Goal: Information Seeking & Learning: Learn about a topic

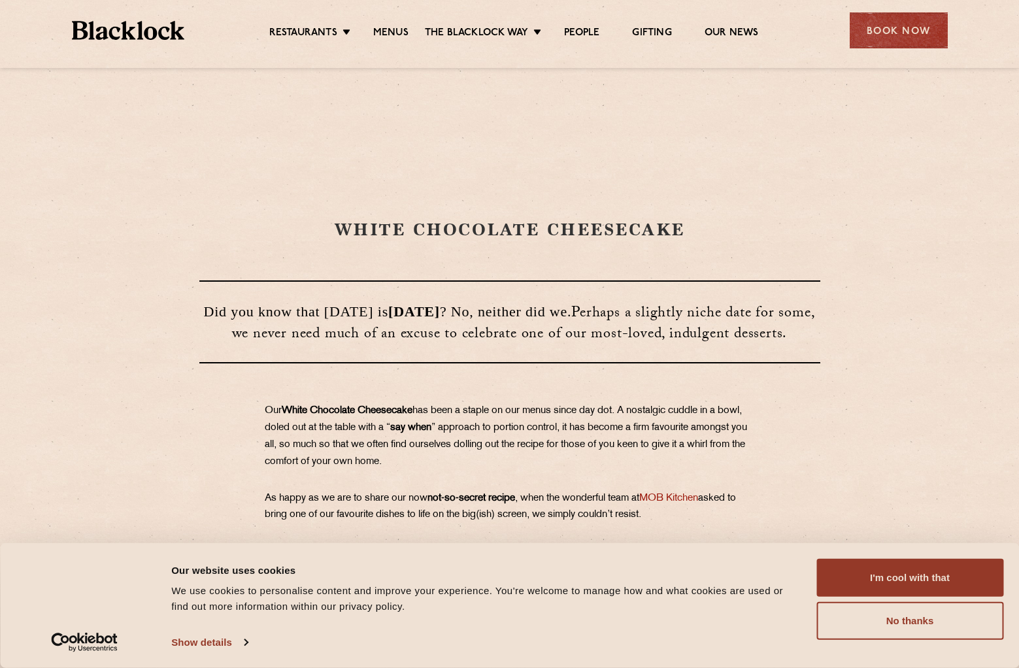
scroll to position [605, 0]
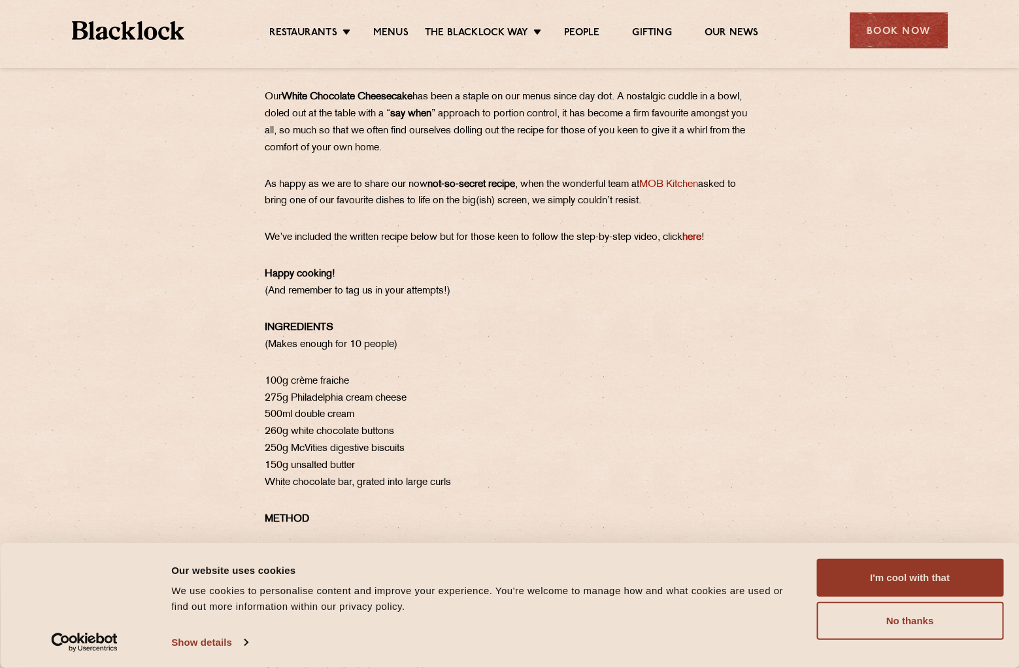
click at [248, 197] on div "Our White Chocolate Cheesecake has been a staple on our menus since day dot. A …" at bounding box center [509, 402] width 653 height 627
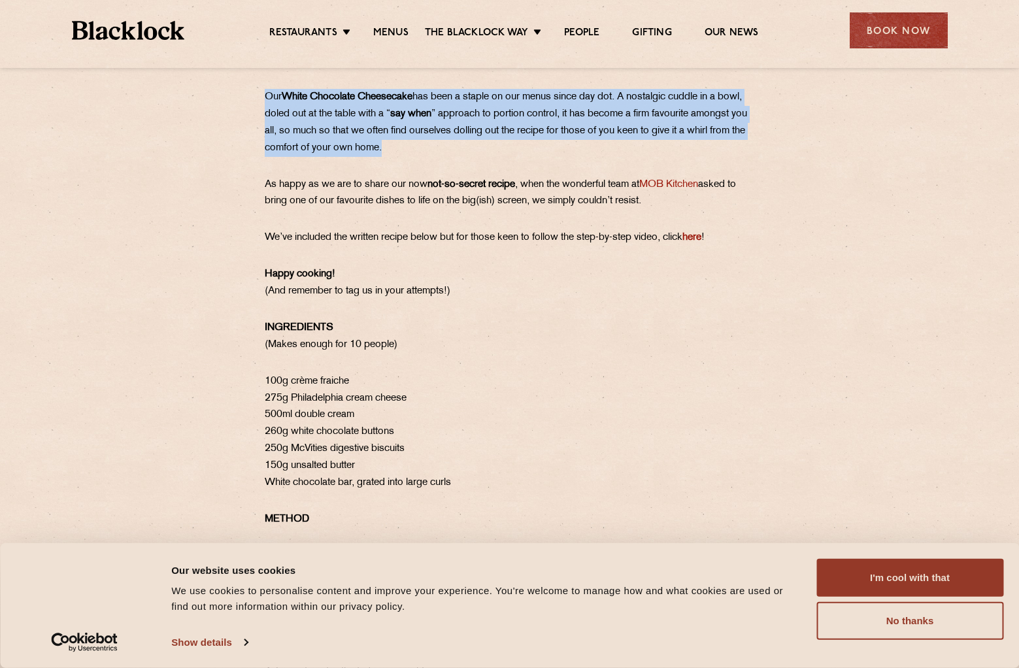
drag, startPoint x: 272, startPoint y: 105, endPoint x: 561, endPoint y: 173, distance: 297.3
click at [561, 173] on div "WHITE CHOCOLATE CHEESECAKE Did you know that [DATE] is [DATE] ? No, neither did…" at bounding box center [509, 55] width 1019 height 1321
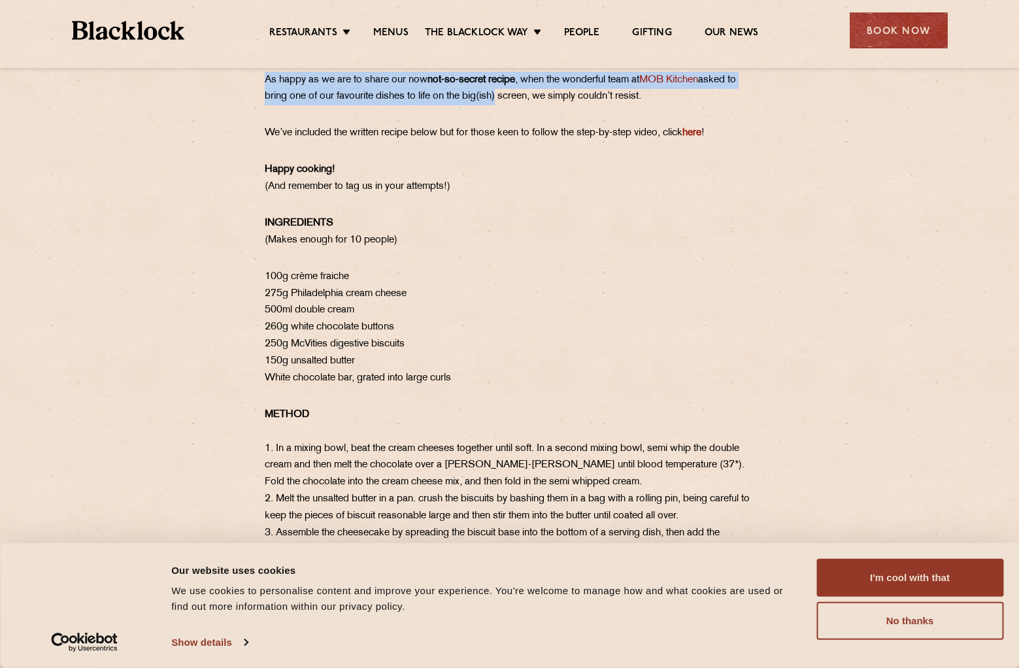
drag, startPoint x: 292, startPoint y: 90, endPoint x: 506, endPoint y: 116, distance: 215.9
click at [506, 116] on div "Our White Chocolate Cheesecake has been a staple on our menus since day dot. A …" at bounding box center [509, 297] width 653 height 627
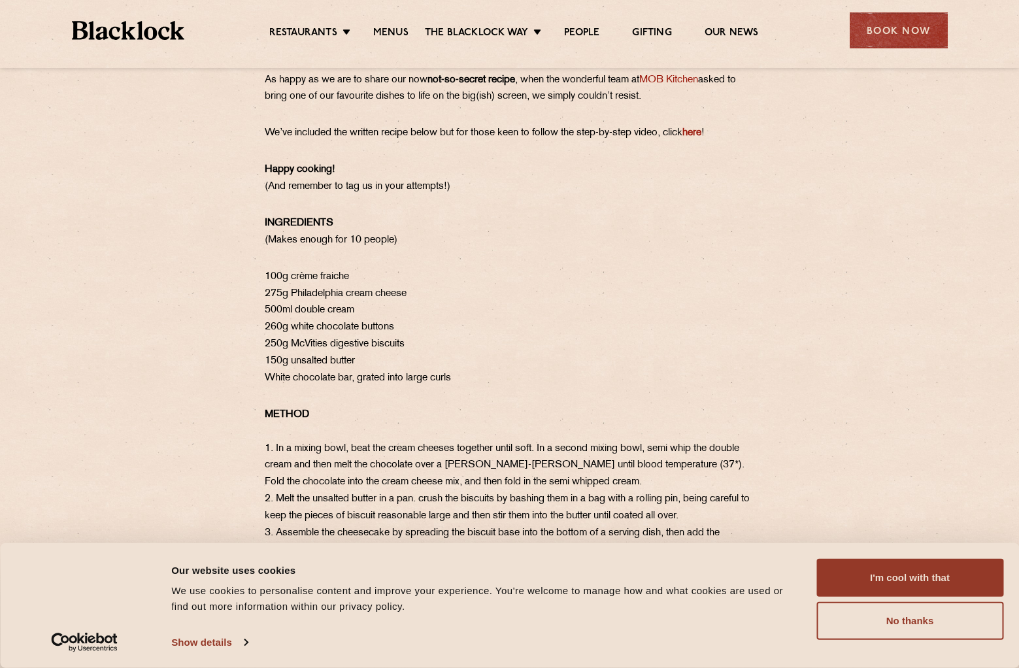
click at [332, 142] on p "We’ve included the written recipe below but for those keen to follow the step-b…" at bounding box center [510, 133] width 490 height 17
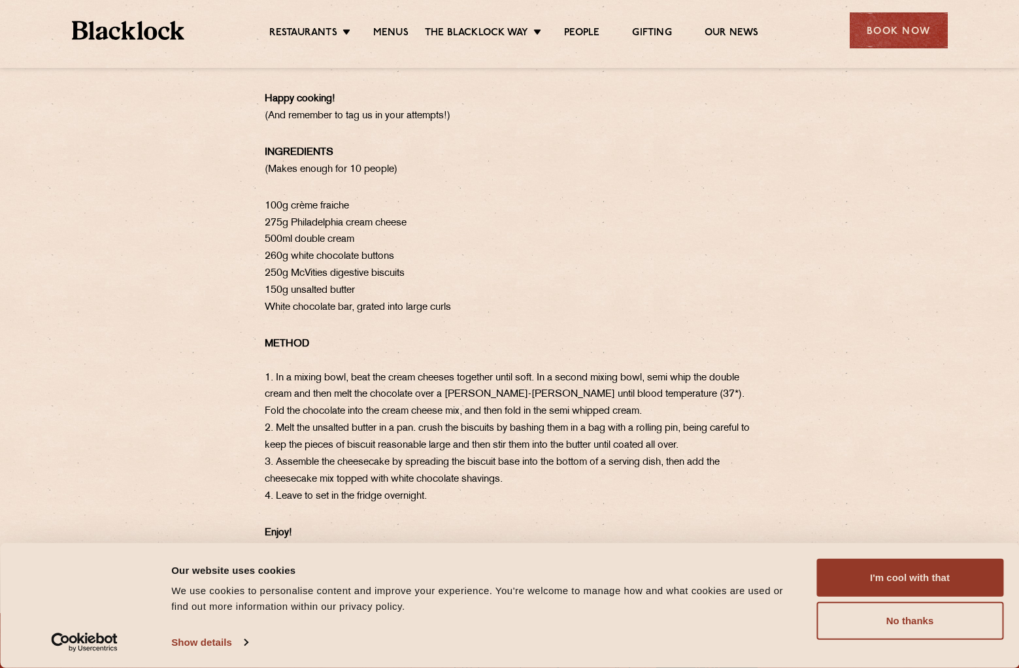
scroll to position [814, 0]
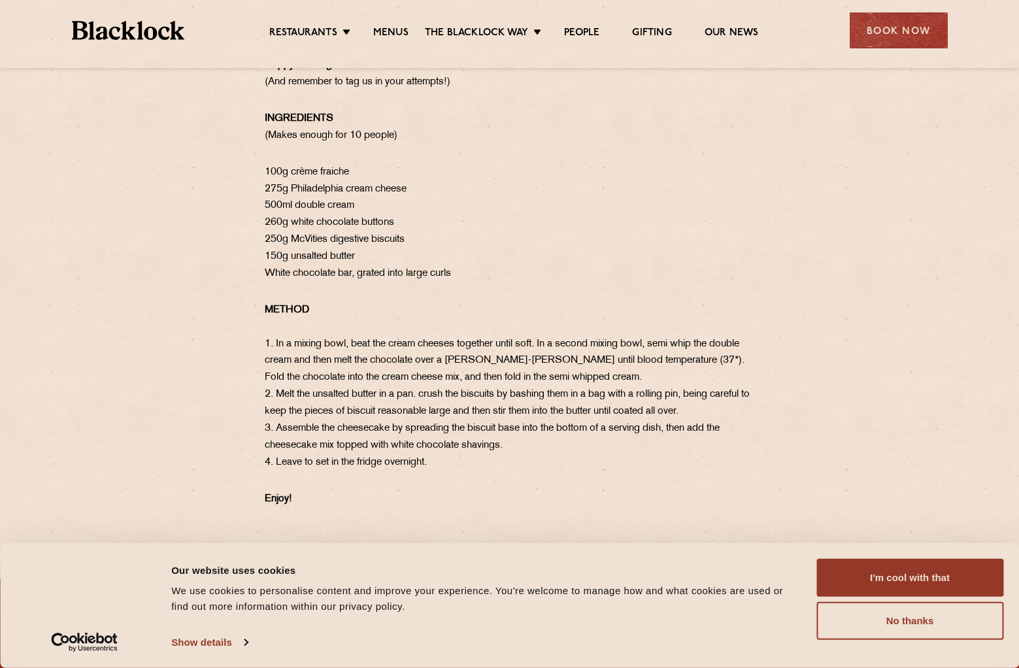
drag, startPoint x: 333, startPoint y: 159, endPoint x: 476, endPoint y: 289, distance: 193.8
click at [476, 289] on div "Our White Chocolate Cheesecake has been a staple on our menus since day dot. A …" at bounding box center [509, 193] width 653 height 627
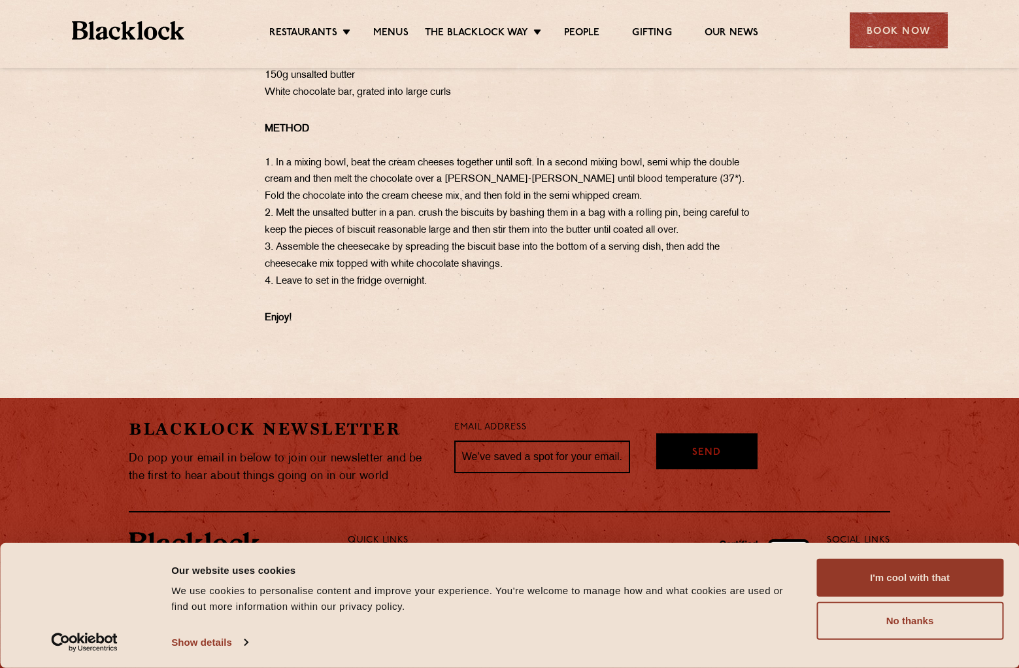
scroll to position [755, 0]
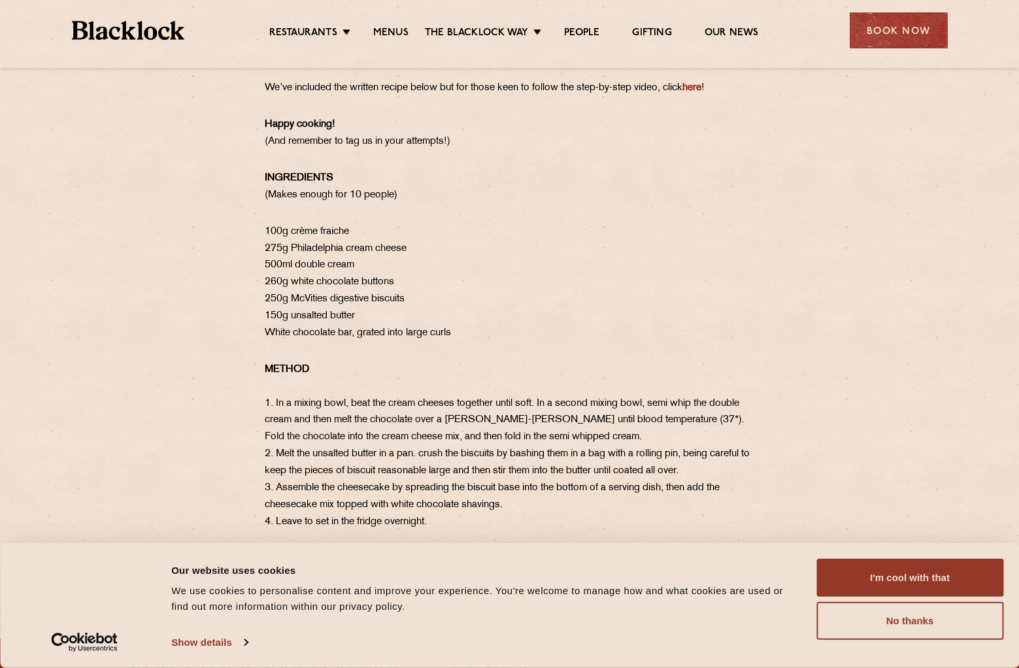
drag, startPoint x: 474, startPoint y: 306, endPoint x: 260, endPoint y: 194, distance: 241.1
click at [260, 194] on div "Our White Chocolate Cheesecake has been a staple on our menus since day dot. A …" at bounding box center [509, 252] width 653 height 627
click at [364, 342] on p "100g crème fraiche 275g Philadelphia cream cheese 500ml double cream 260g white…" at bounding box center [510, 282] width 490 height 118
drag, startPoint x: 466, startPoint y: 358, endPoint x: 259, endPoint y: 244, distance: 236.2
click at [259, 244] on div "Our White Chocolate Cheesecake has been a staple on our menus since day dot. A …" at bounding box center [509, 252] width 653 height 627
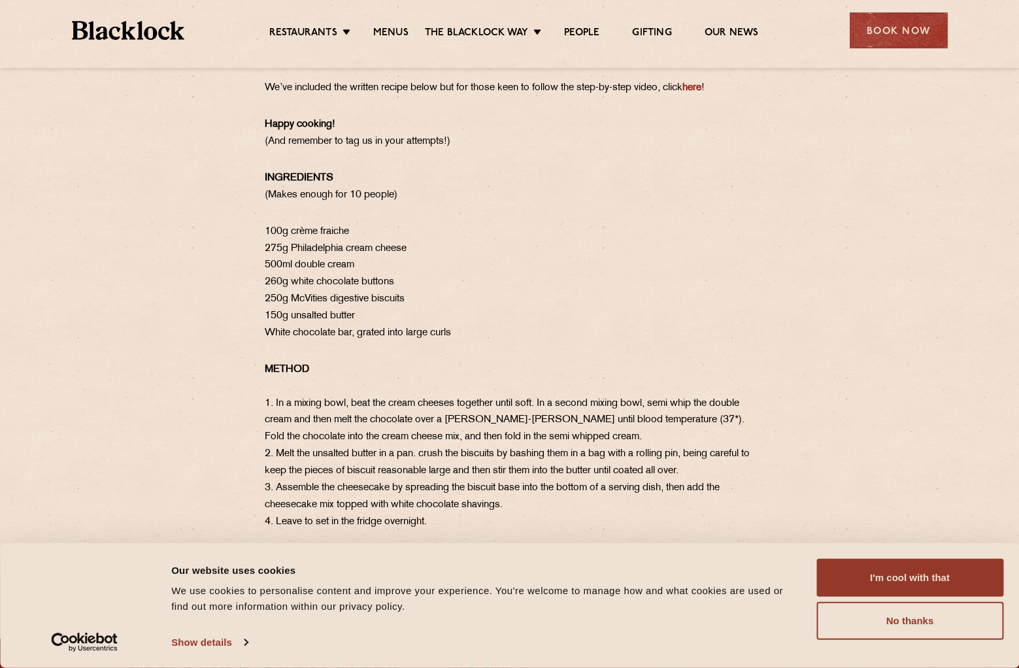
copy p "100g crème fraiche 275g Philadelphia cream cheese 500ml double cream 260g white…"
click at [334, 204] on p "INGREDIENTS (Makes enough for 10 people)" at bounding box center [510, 187] width 490 height 34
